Goal: Task Accomplishment & Management: Manage account settings

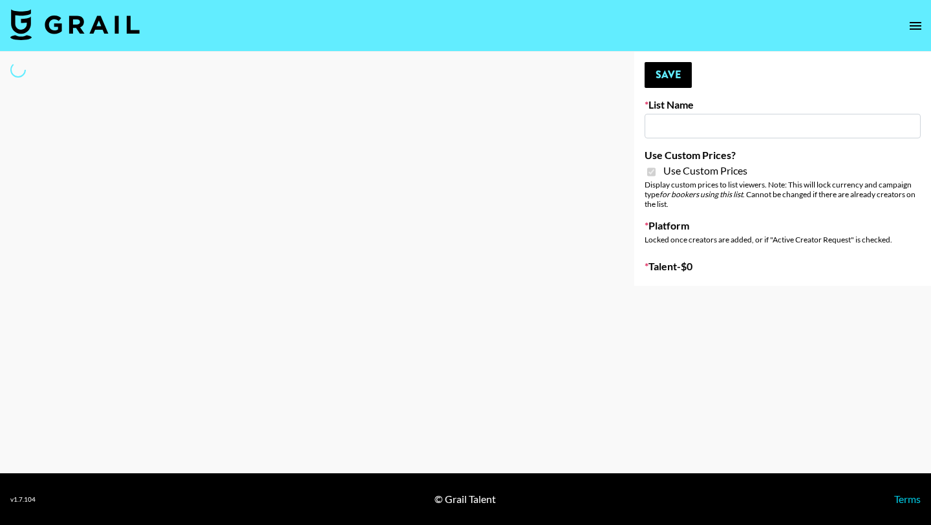
type input "Flexispot"
checkbox input "true"
select select "Brand"
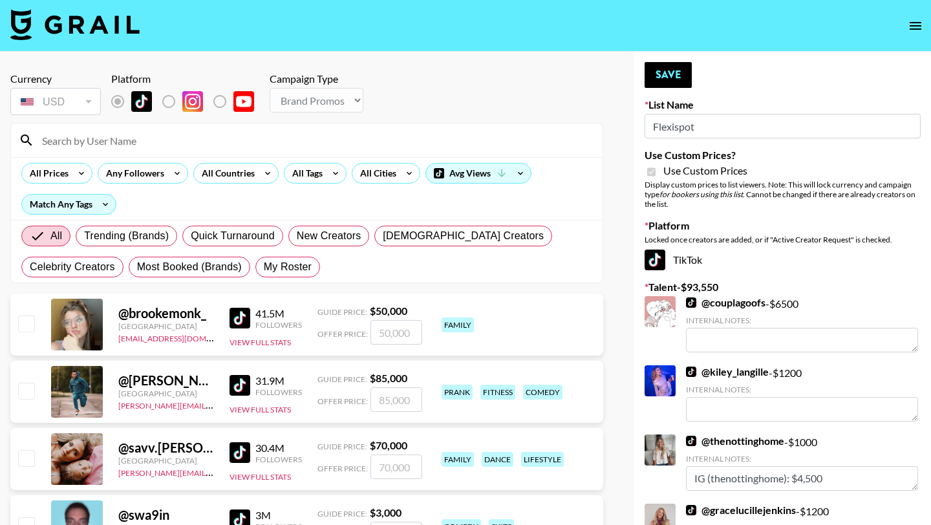
click at [91, 138] on input at bounding box center [314, 140] width 561 height 21
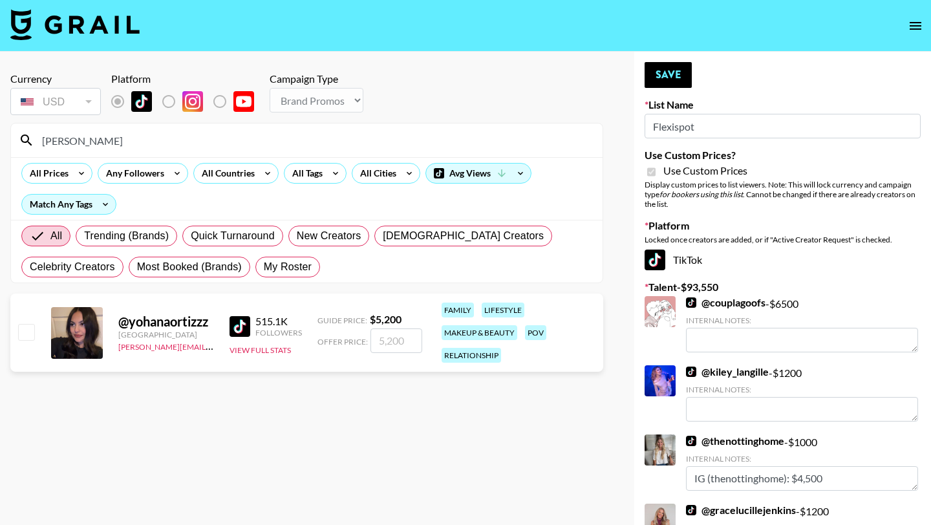
type input "yohana"
click at [27, 330] on input "checkbox" at bounding box center [26, 332] width 16 height 16
checkbox input "true"
type input "5200"
click at [679, 79] on button "Save" at bounding box center [668, 75] width 47 height 26
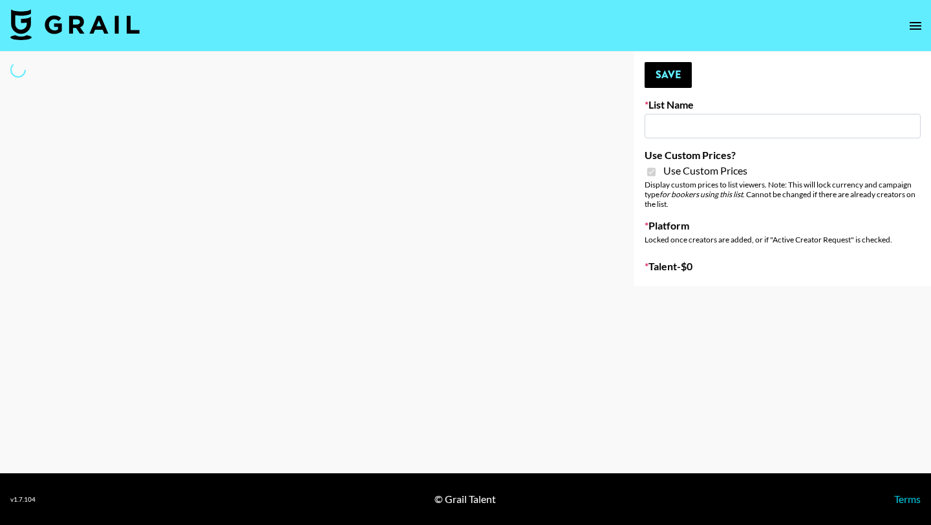
type input "G4free"
checkbox input "true"
select select "Brand"
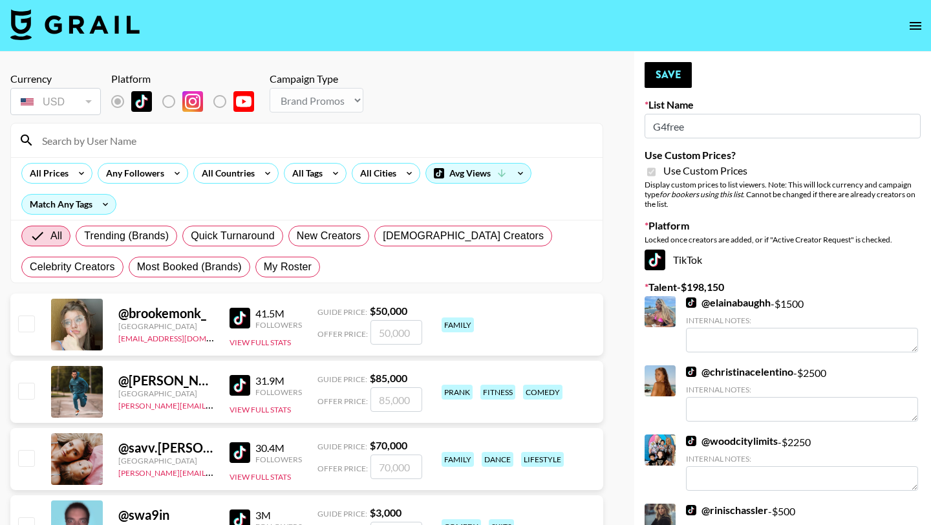
click at [136, 142] on input at bounding box center [314, 140] width 561 height 21
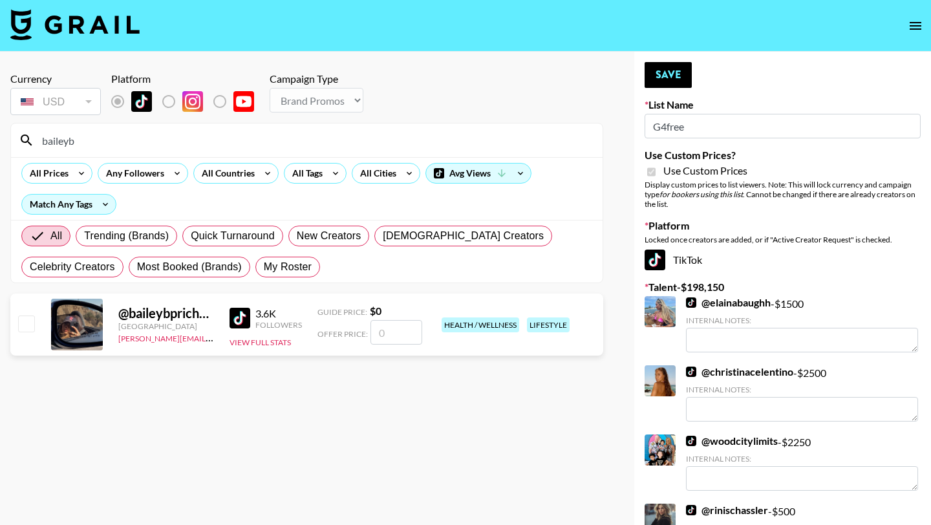
type input "baileyb"
click at [30, 323] on input "checkbox" at bounding box center [26, 324] width 16 height 16
click at [26, 322] on input "checkbox" at bounding box center [26, 324] width 16 height 16
click at [395, 338] on input "number" at bounding box center [397, 332] width 52 height 25
checkbox input "true"
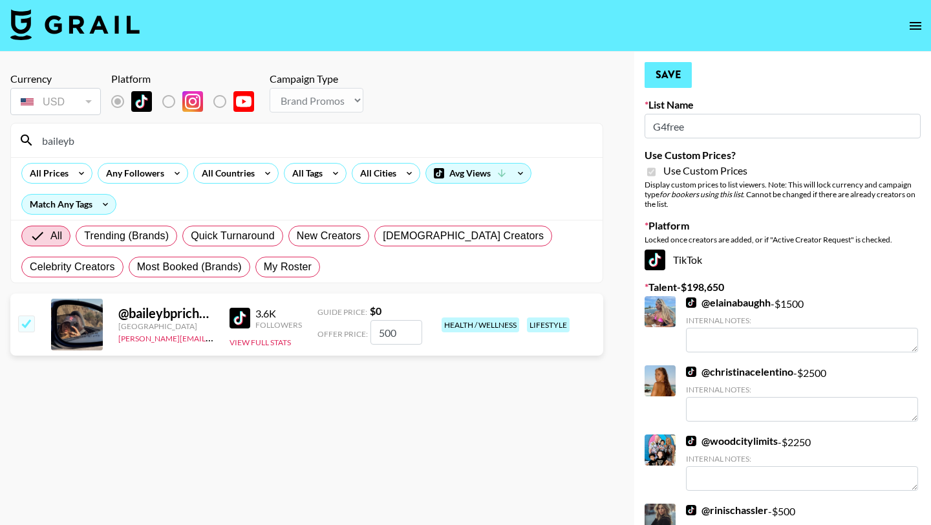
type input "500"
click at [680, 77] on button "Save" at bounding box center [668, 75] width 47 height 26
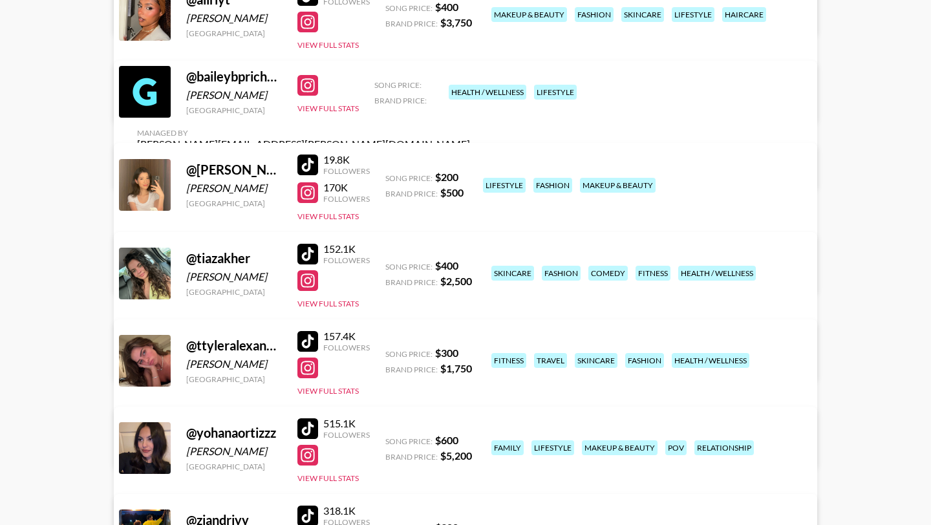
scroll to position [291, 0]
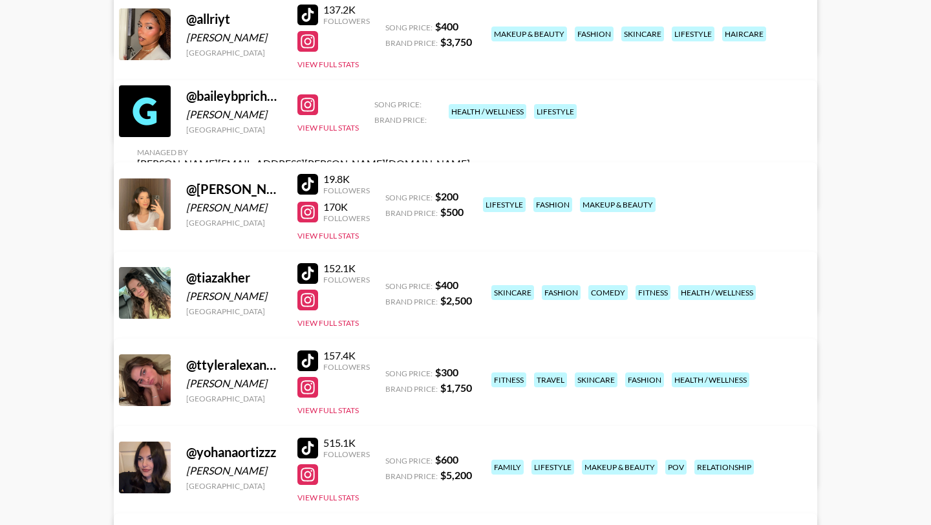
click at [470, 180] on link "View/Edit Details" at bounding box center [303, 186] width 333 height 13
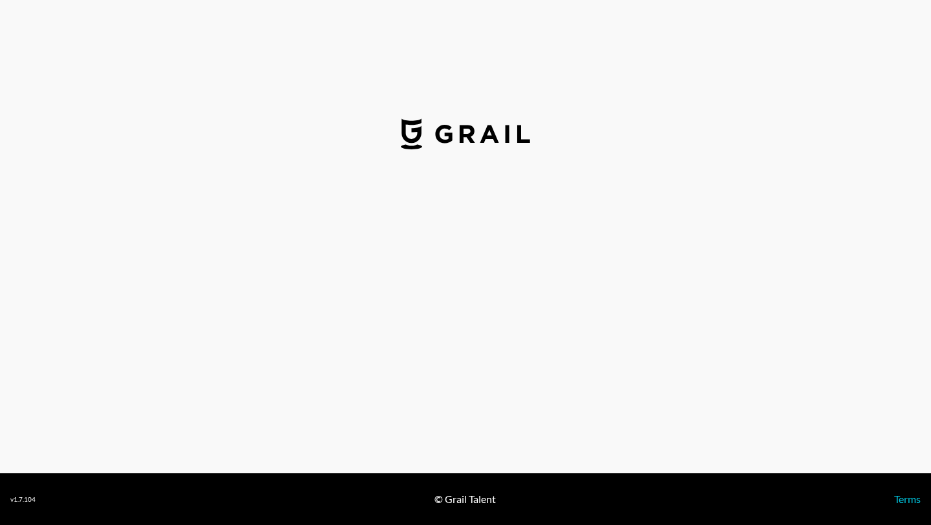
select select "USD"
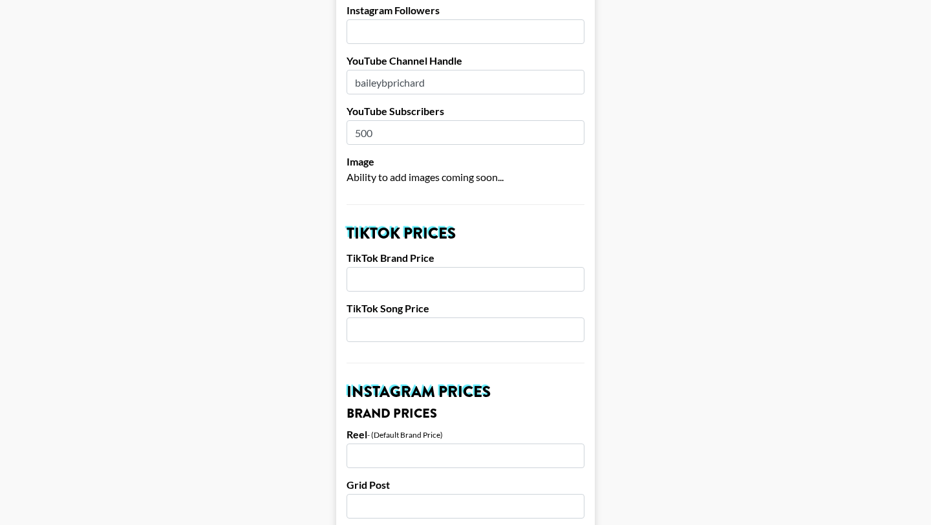
scroll to position [275, 0]
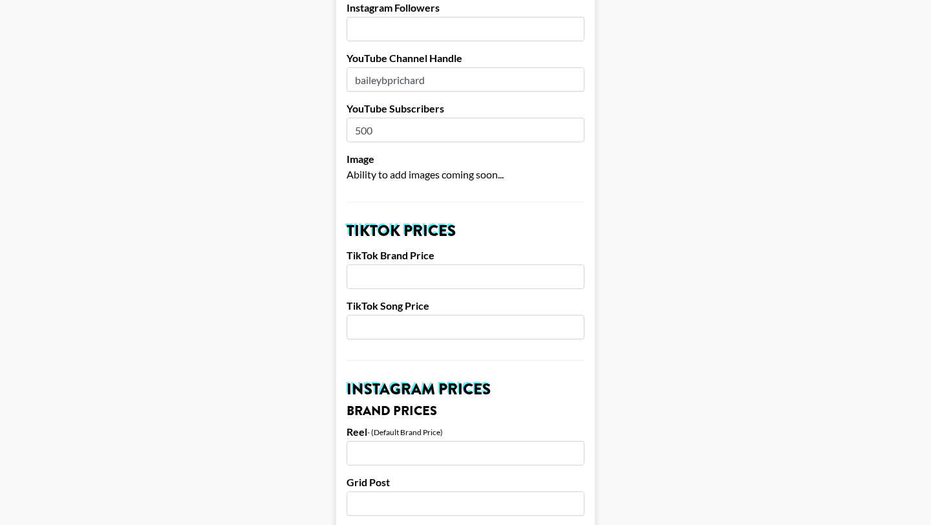
click at [409, 264] on input "number" at bounding box center [466, 276] width 238 height 25
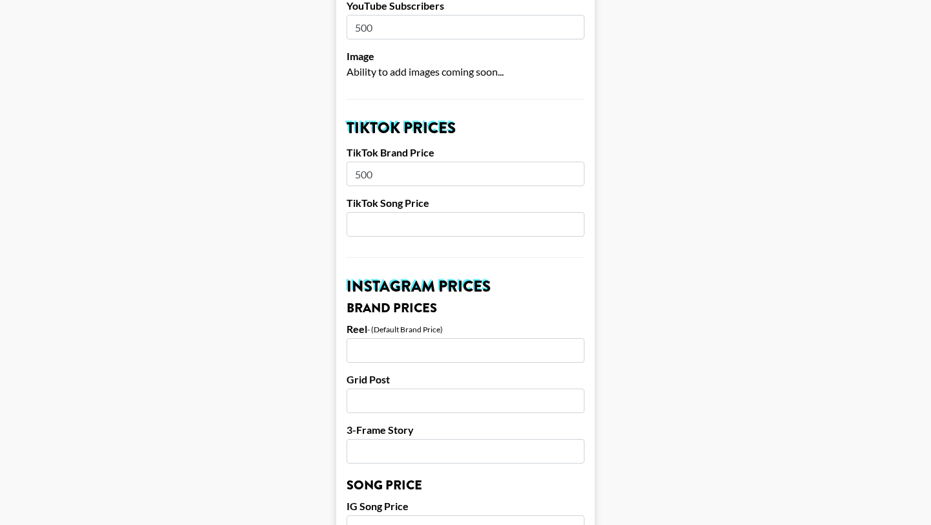
scroll to position [388, 0]
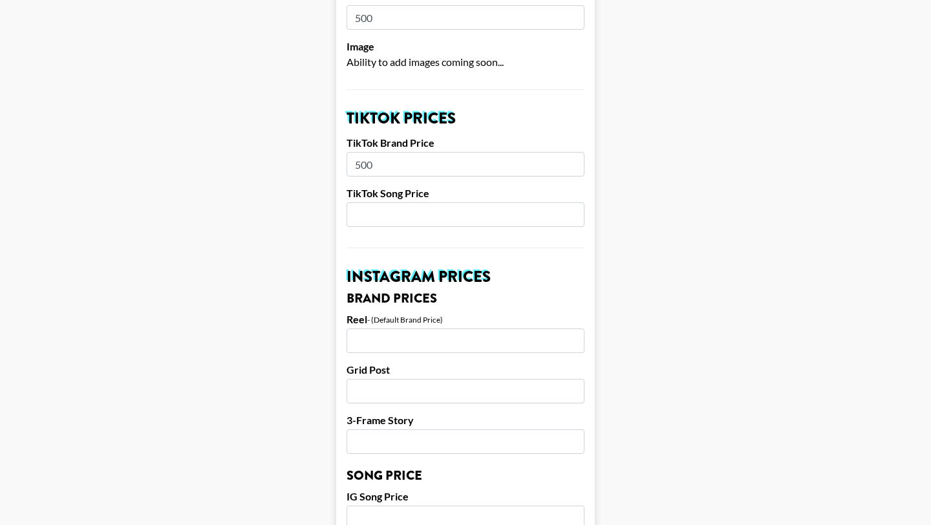
type input "500"
click at [399, 328] on input "number" at bounding box center [466, 340] width 238 height 25
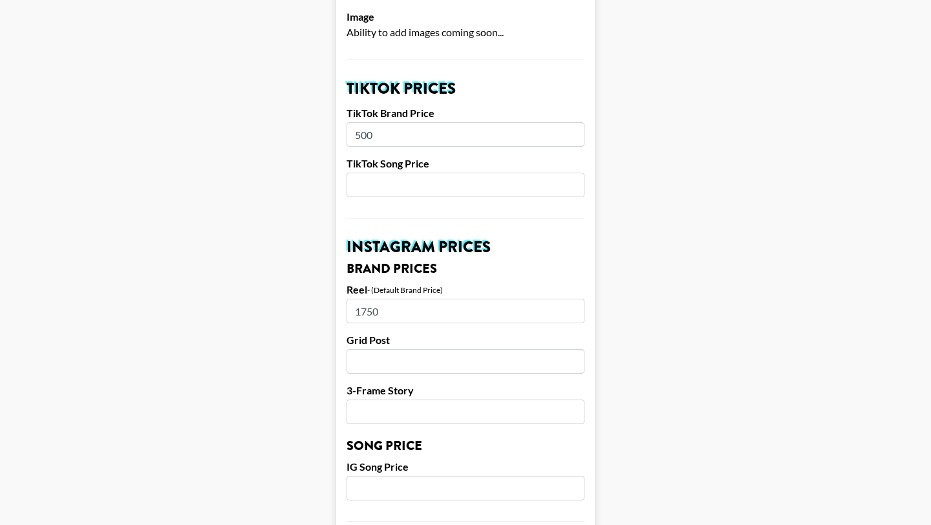
type input "1750"
click at [394, 349] on input "number" at bounding box center [466, 361] width 238 height 25
type input "1000"
click at [402, 400] on input "number" at bounding box center [466, 412] width 238 height 25
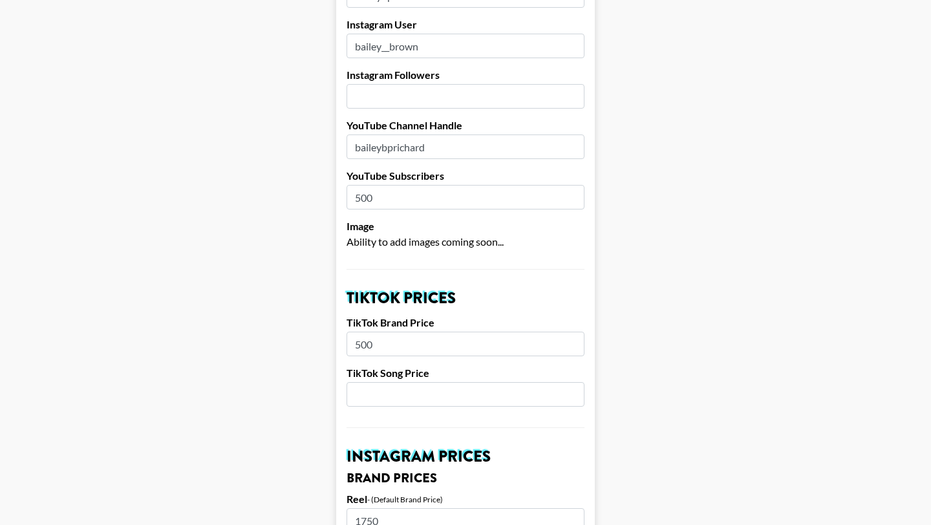
scroll to position [198, 0]
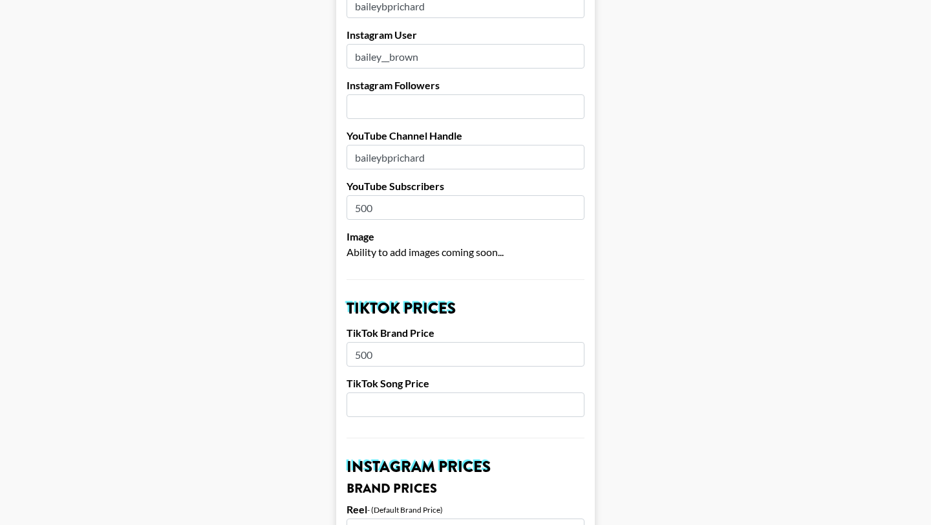
type input "1000"
click at [407, 392] on input "number" at bounding box center [466, 404] width 238 height 25
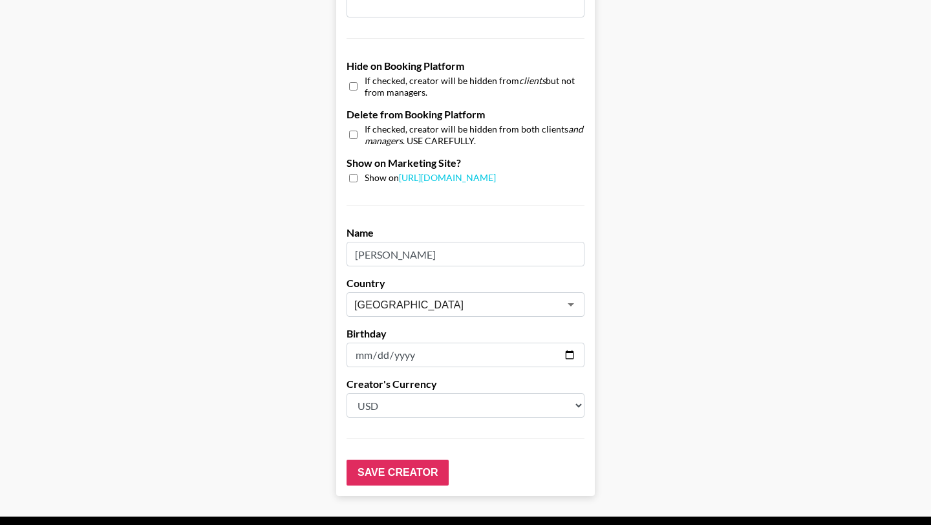
scroll to position [1229, 0]
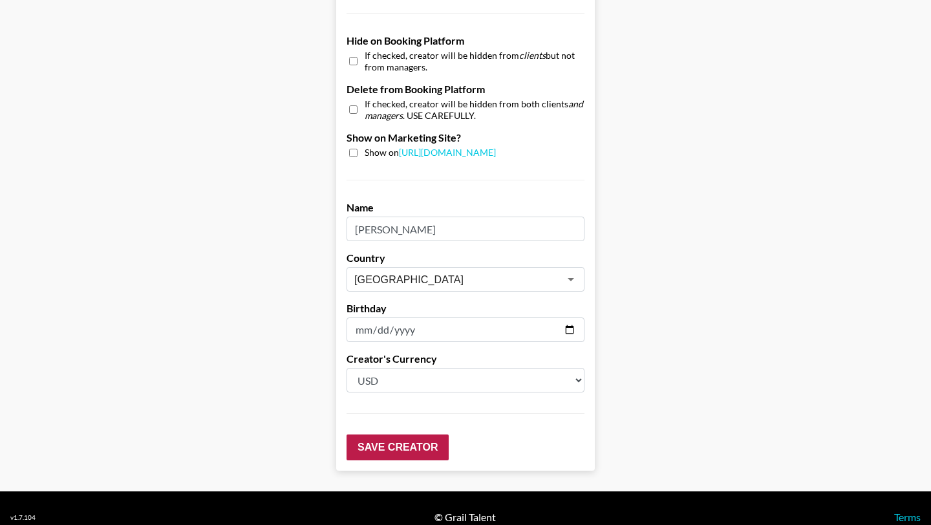
type input "250"
click at [407, 435] on input "Save Creator" at bounding box center [398, 448] width 102 height 26
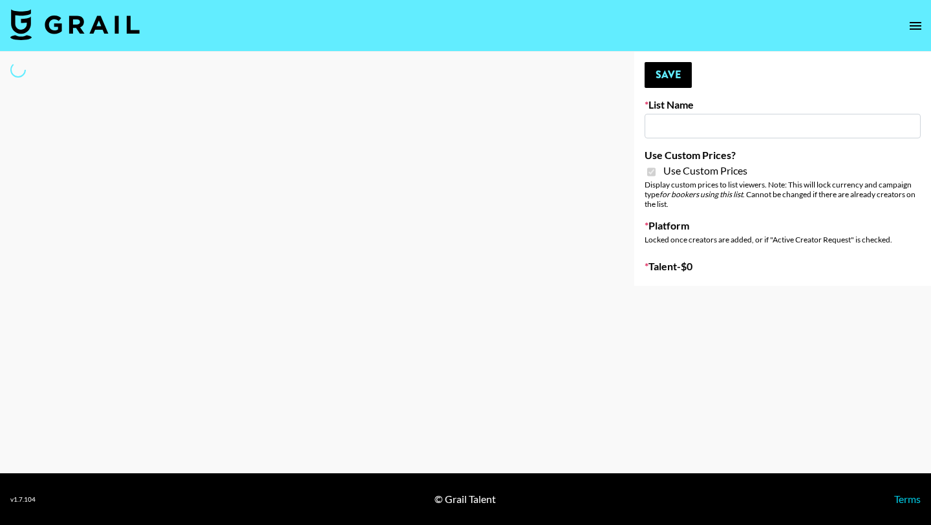
type input "Medical Solutions ([DATE])"
checkbox input "true"
select select "Brand"
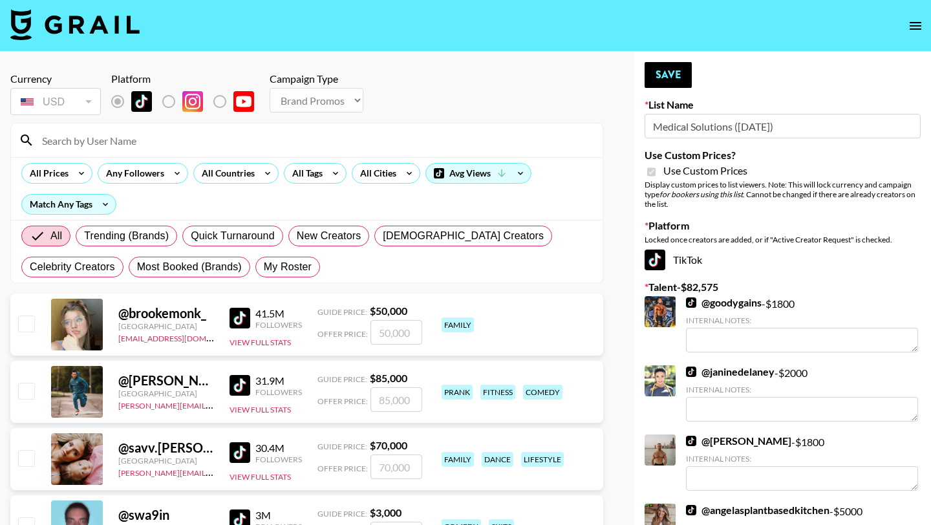
click at [138, 139] on input at bounding box center [314, 140] width 561 height 21
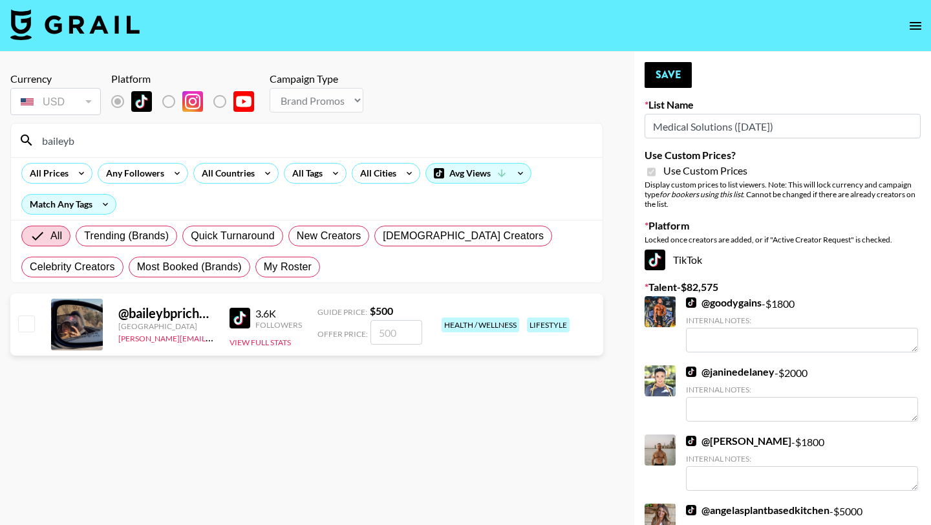
type input "baileyb"
click at [23, 319] on input "checkbox" at bounding box center [26, 324] width 16 height 16
checkbox input "true"
type input "500"
click at [674, 73] on button "Save" at bounding box center [668, 75] width 47 height 26
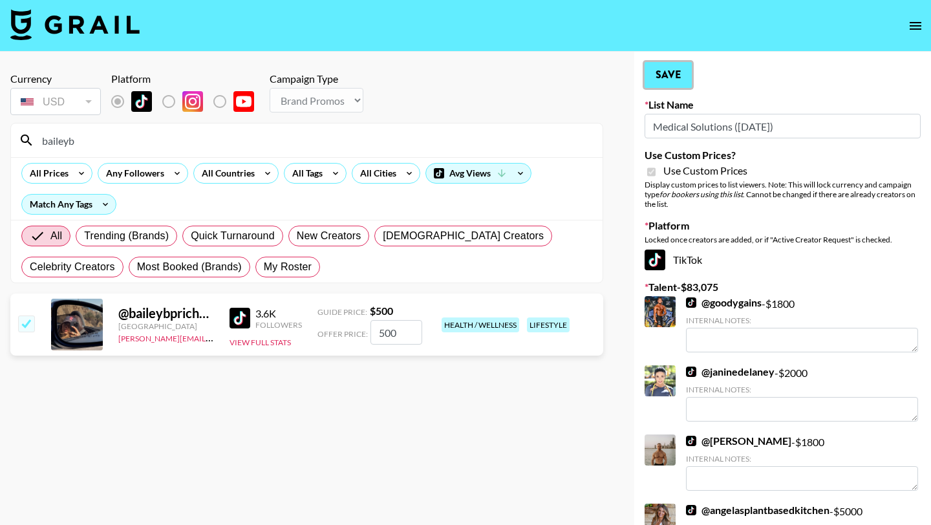
click at [667, 70] on button "Save" at bounding box center [668, 75] width 47 height 26
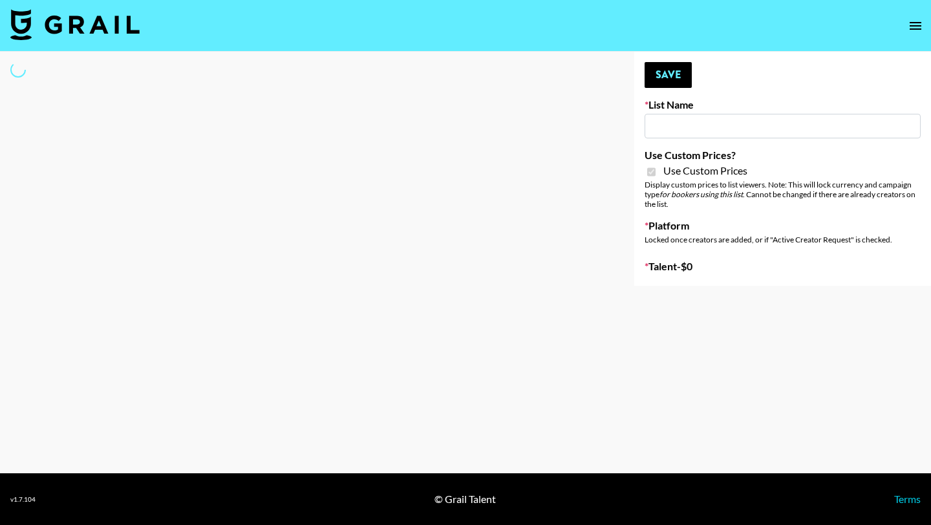
type input "Whiteout Survival ([DATE])"
checkbox input "true"
select select "Brand"
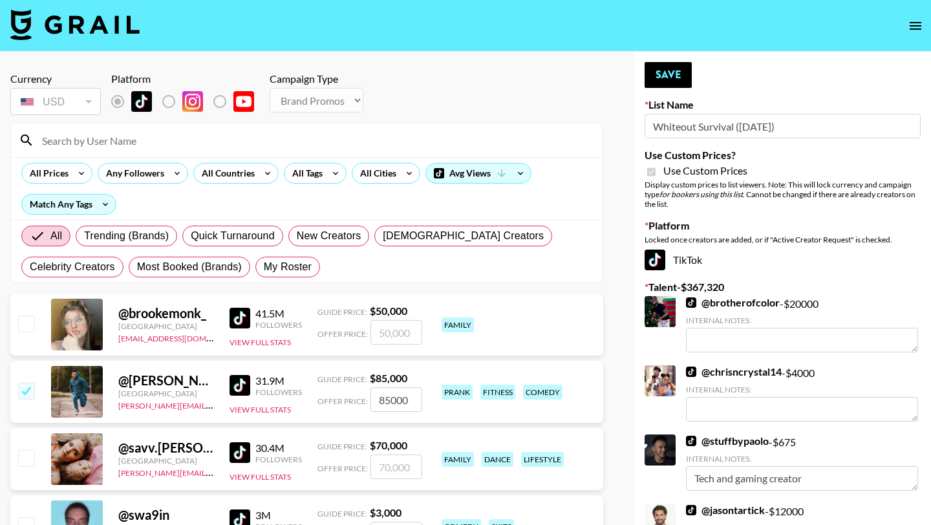
click at [126, 139] on input at bounding box center [314, 140] width 561 height 21
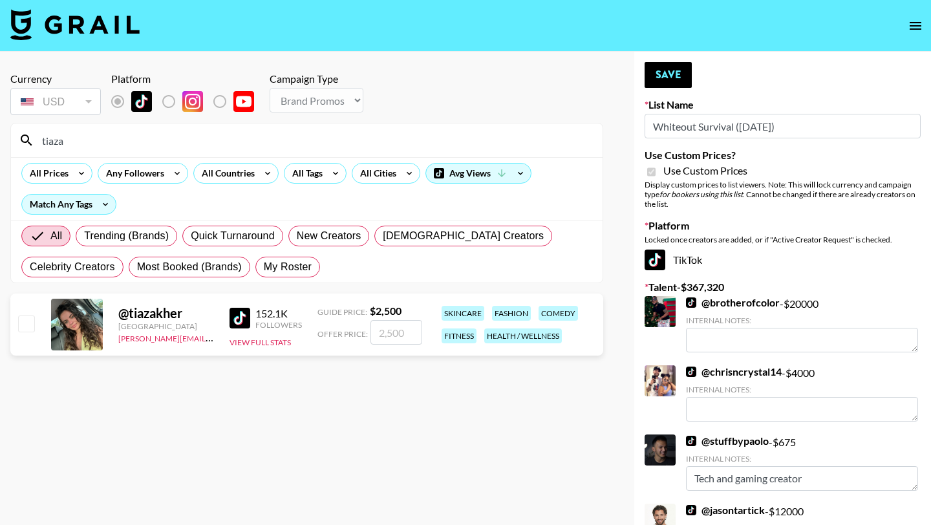
type input "tiaza"
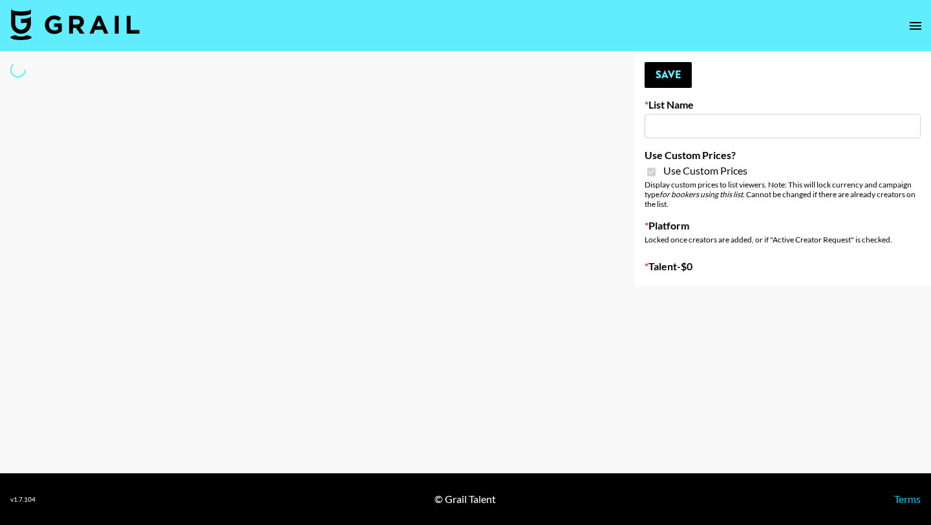
type input "Butcher Box ([DATE])"
checkbox input "true"
select select "Brand"
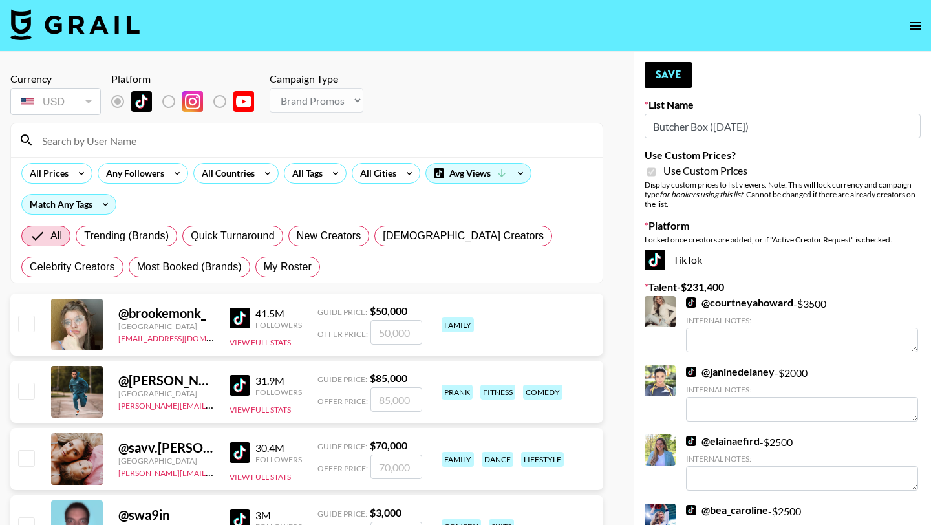
click at [178, 136] on input at bounding box center [314, 140] width 561 height 21
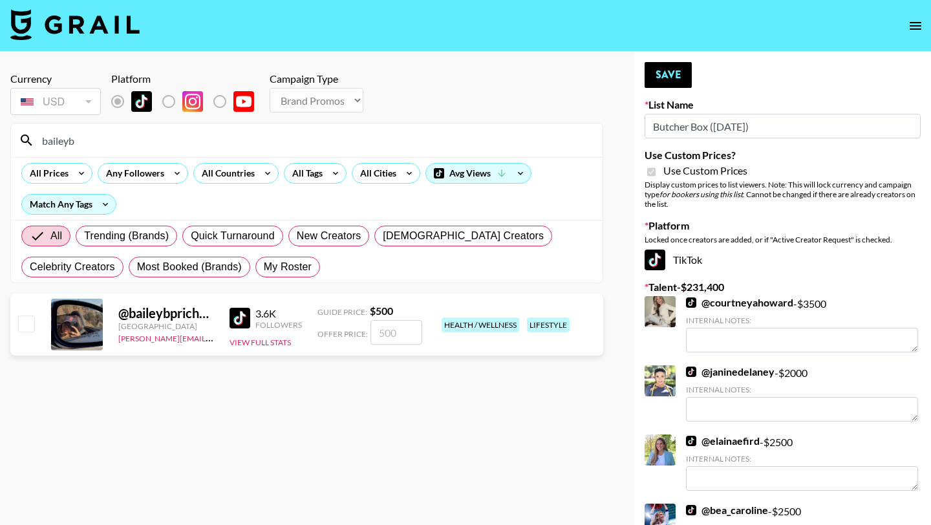
type input "baileyb"
click at [32, 319] on input "checkbox" at bounding box center [26, 324] width 16 height 16
checkbox input "true"
type input "500"
click at [666, 70] on button "Save" at bounding box center [668, 75] width 47 height 26
